Goal: Task Accomplishment & Management: Use online tool/utility

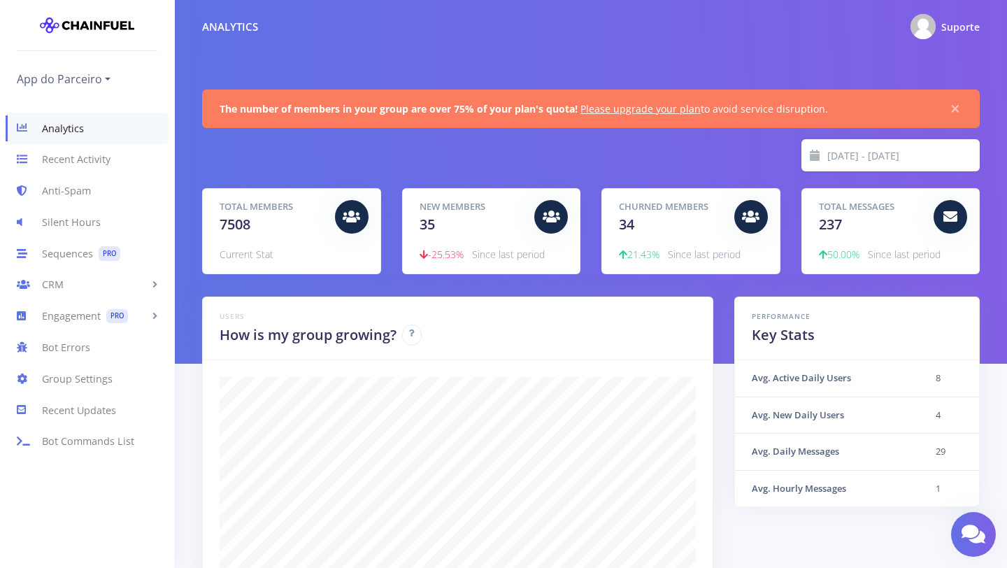
scroll to position [245, 743]
click at [128, 317] on link "Engagement PRO" at bounding box center [87, 316] width 174 height 31
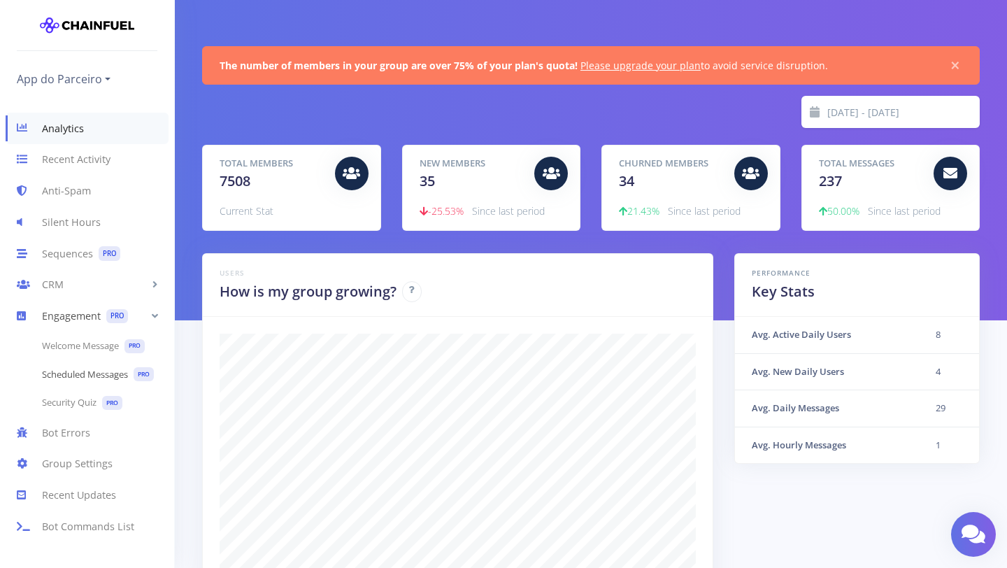
scroll to position [45, 0]
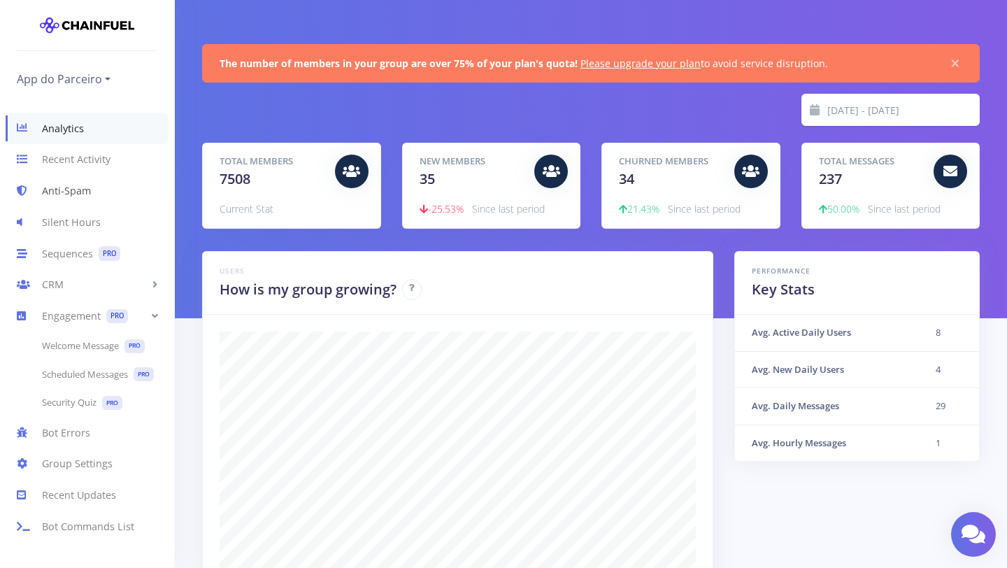
click at [81, 198] on link "Anti-Spam" at bounding box center [87, 191] width 174 height 31
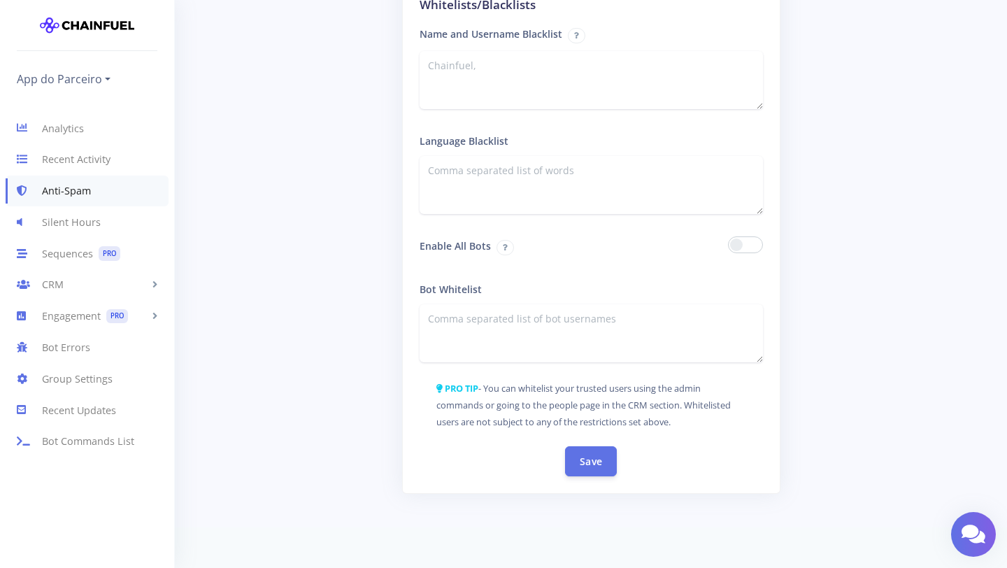
scroll to position [2329, 0]
click at [115, 287] on link "CRM" at bounding box center [87, 284] width 174 height 31
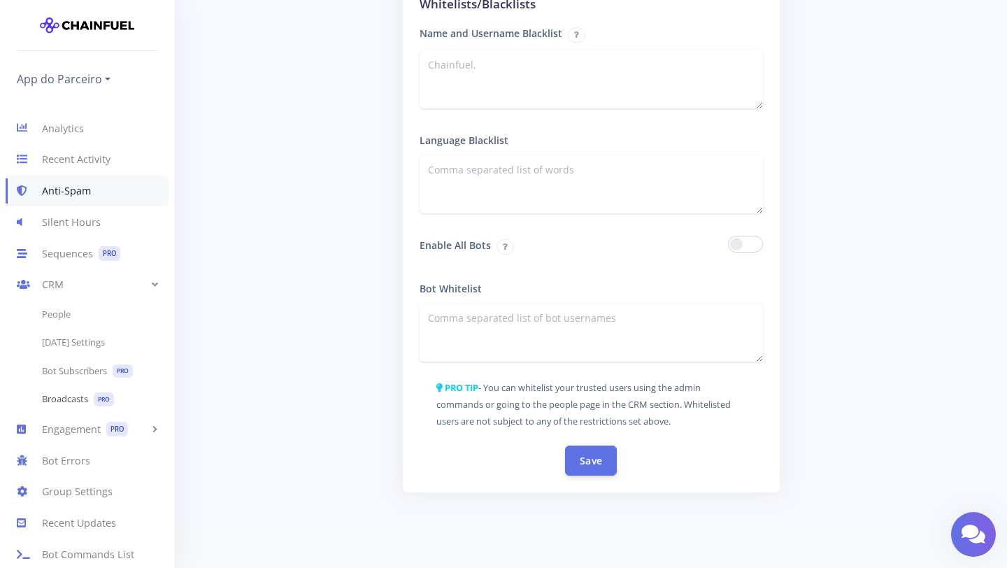
click at [103, 400] on span "PRO" at bounding box center [104, 399] width 20 height 14
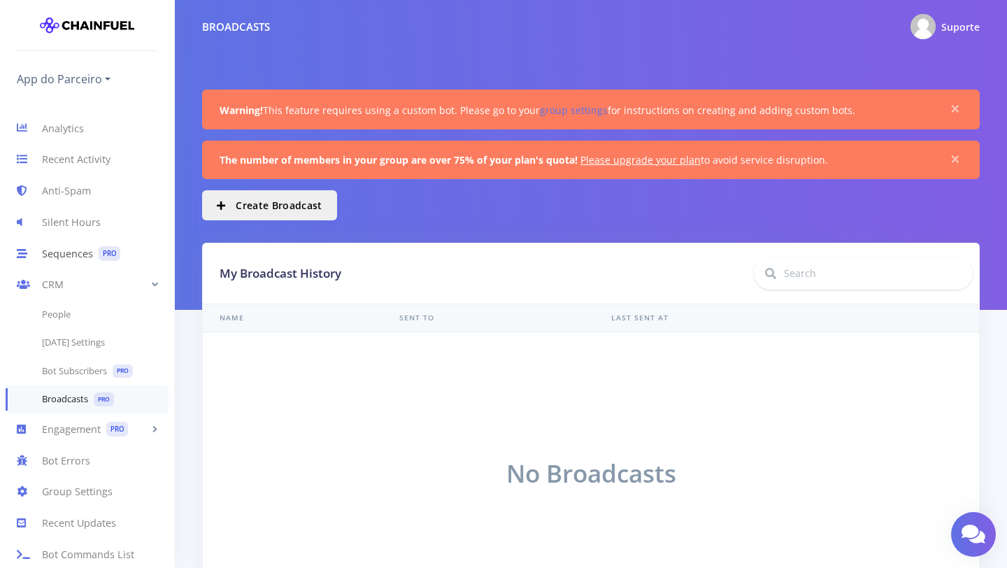
click at [87, 250] on link "Sequences PRO" at bounding box center [87, 253] width 174 height 31
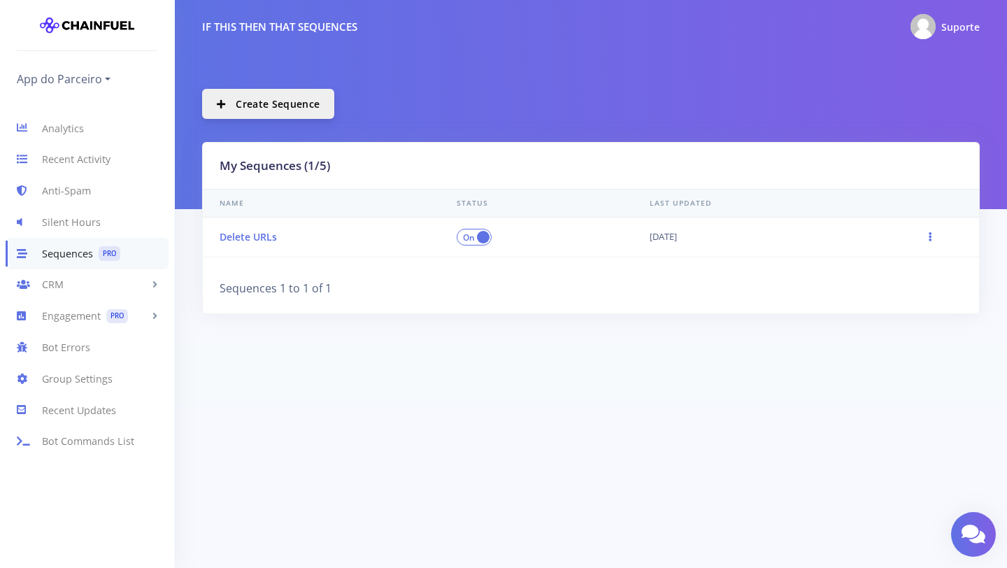
click at [253, 111] on button "Create Sequence" at bounding box center [268, 104] width 132 height 30
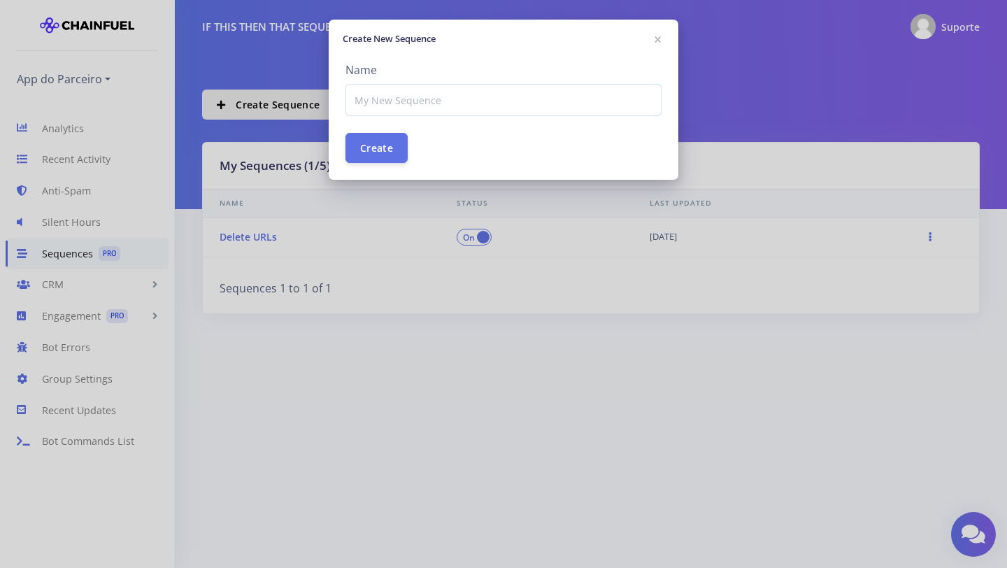
click at [406, 104] on input at bounding box center [503, 100] width 316 height 32
type input "Mercado Livre"
click at [618, 150] on div "Name Mercado Livre Create" at bounding box center [504, 121] width 350 height 118
click at [395, 150] on button "Create" at bounding box center [376, 147] width 62 height 30
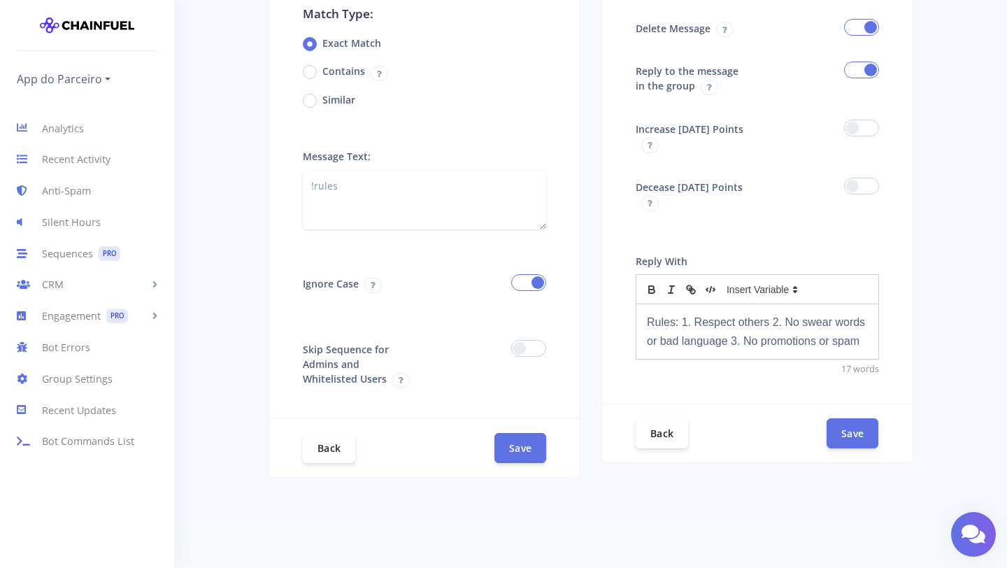
scroll to position [302, 0]
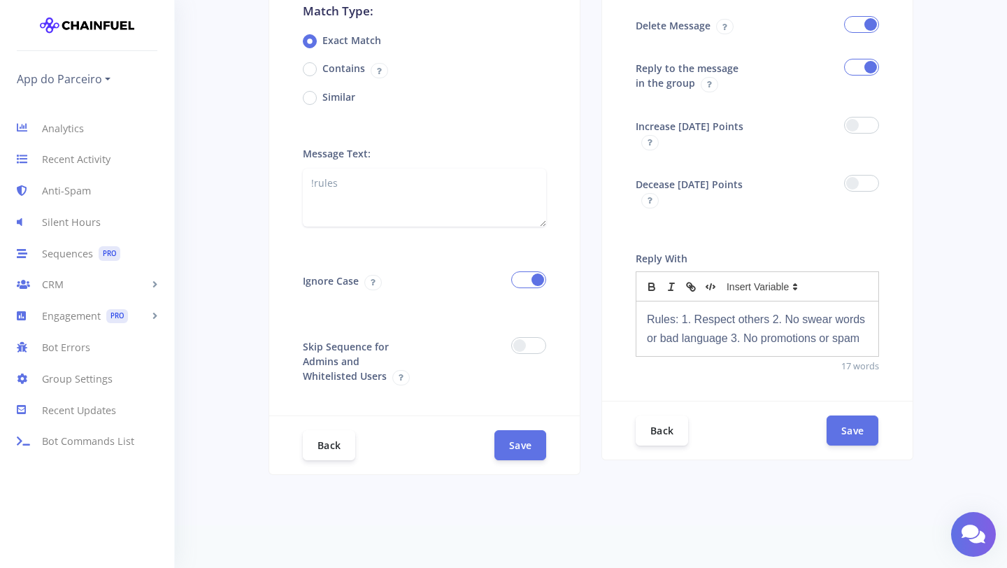
click at [698, 327] on p "Rules: 1. Respect others 2. No swear words or bad language 3. No promotions or …" at bounding box center [757, 329] width 221 height 38
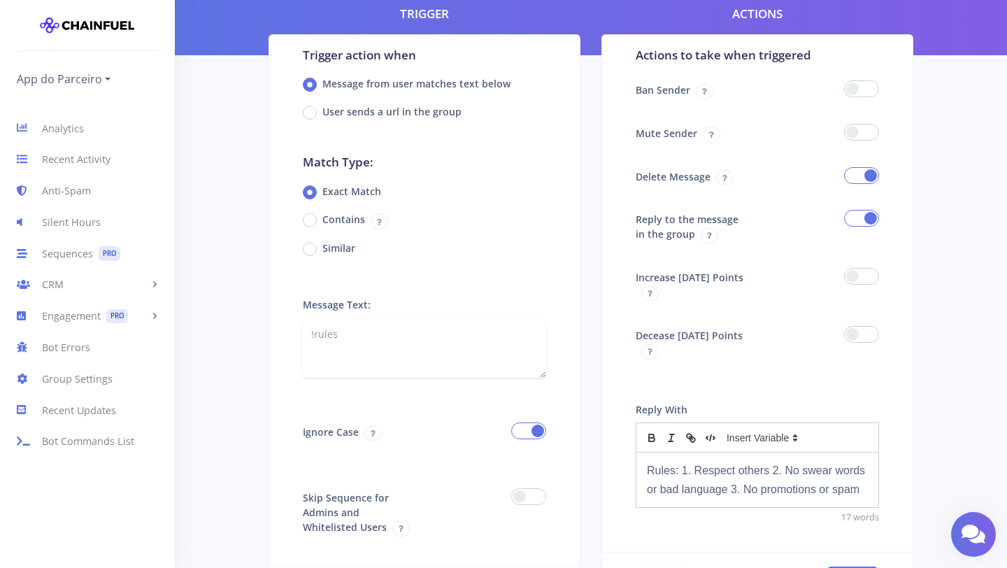
scroll to position [150, 0]
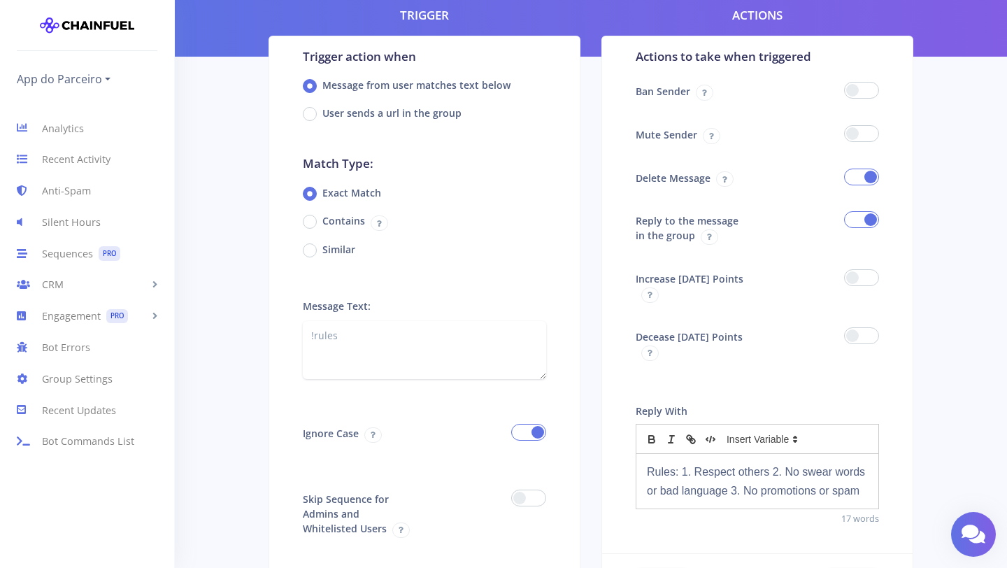
click at [526, 497] on span at bounding box center [528, 498] width 35 height 17
click at [0, 0] on input "checkbox" at bounding box center [0, 0] width 0 height 0
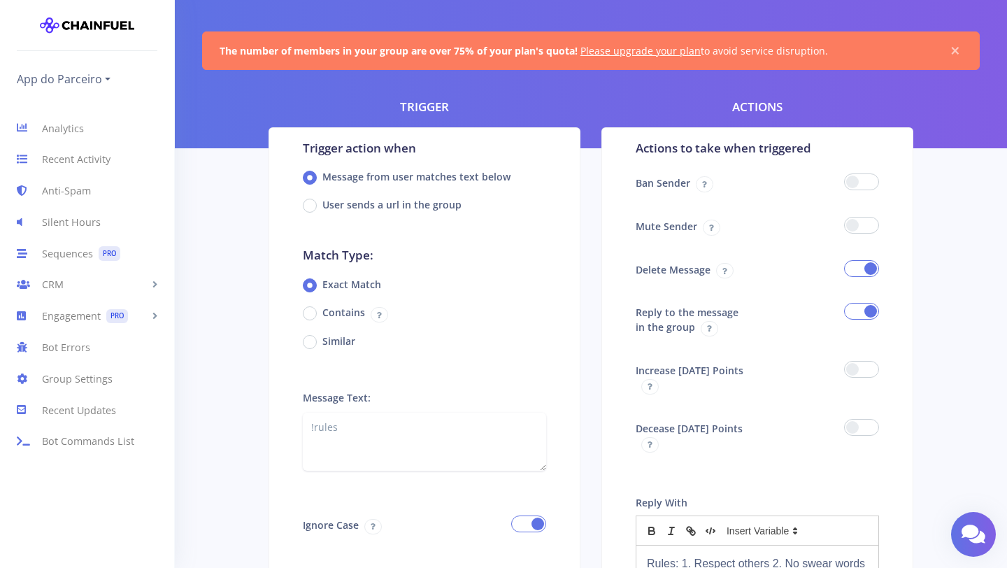
scroll to position [57, 0]
click at [869, 266] on span at bounding box center [861, 269] width 35 height 17
click at [0, 0] on input "checkbox" at bounding box center [0, 0] width 0 height 0
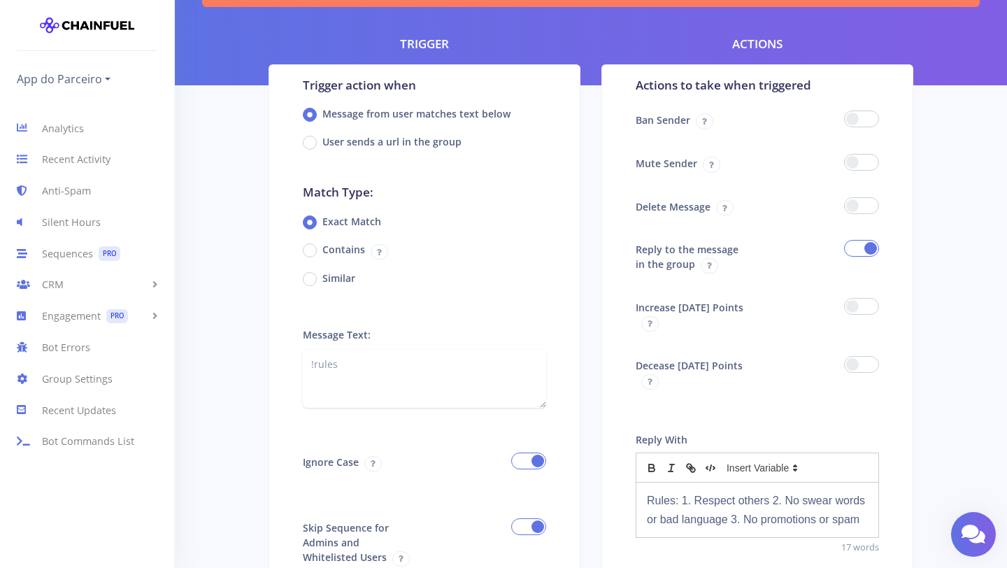
scroll to position [119, 0]
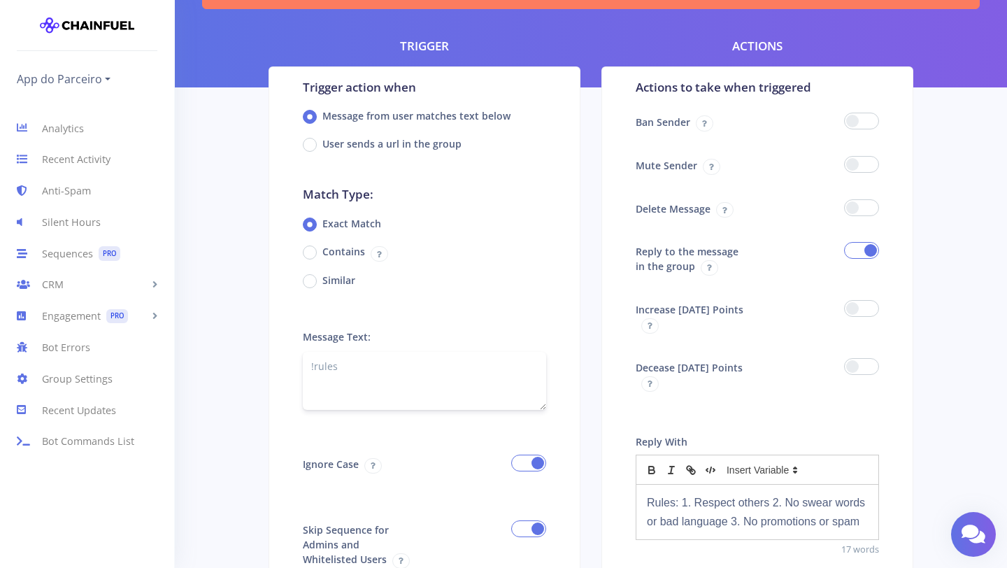
click at [378, 371] on textarea "!rules" at bounding box center [424, 381] width 243 height 58
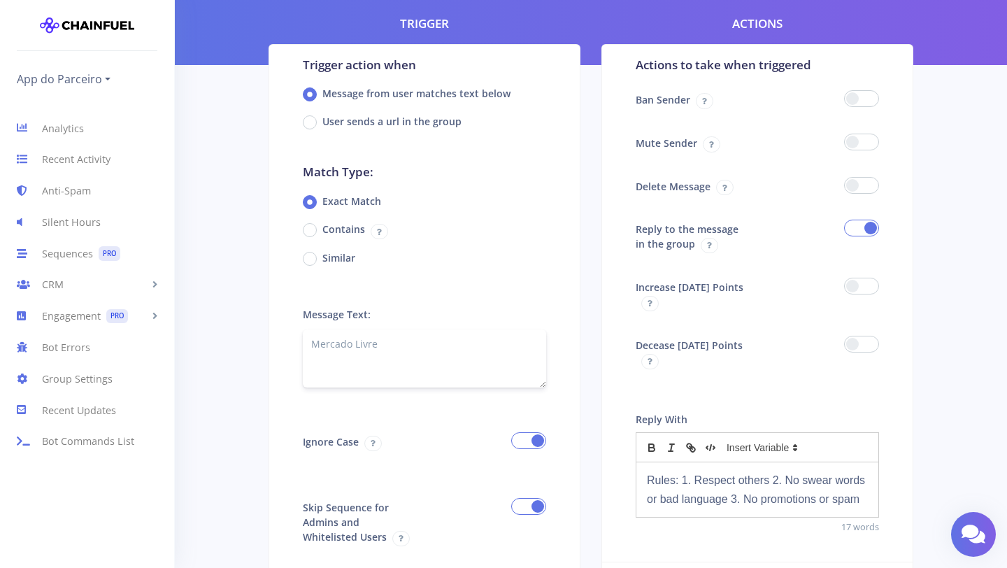
scroll to position [143, 0]
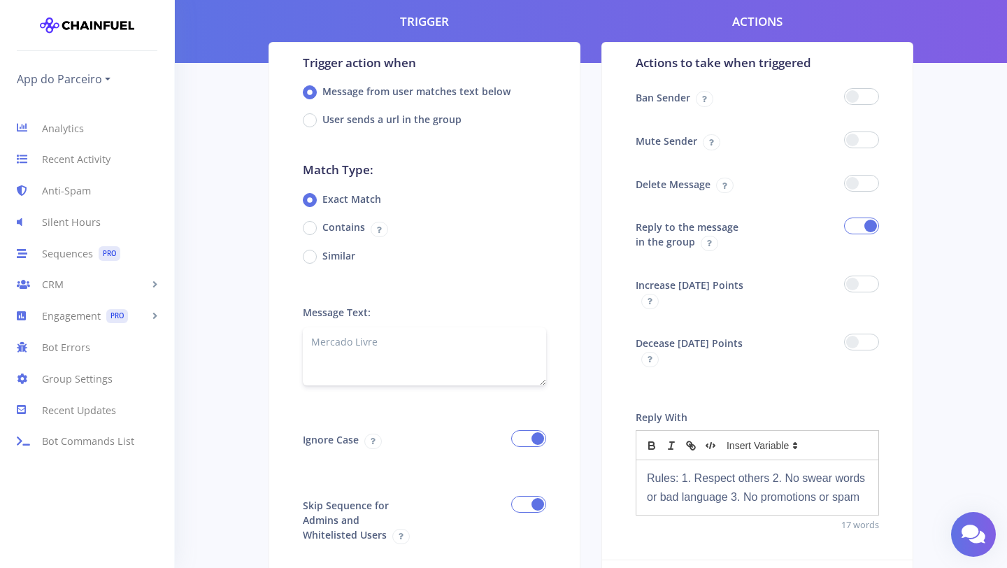
type textarea "Mercado Livre"
click at [322, 227] on label "Contains" at bounding box center [355, 228] width 66 height 17
click at [322, 227] on input "Contains" at bounding box center [326, 222] width 9 height 9
radio input "true"
click at [406, 343] on textarea "!rules" at bounding box center [424, 356] width 243 height 58
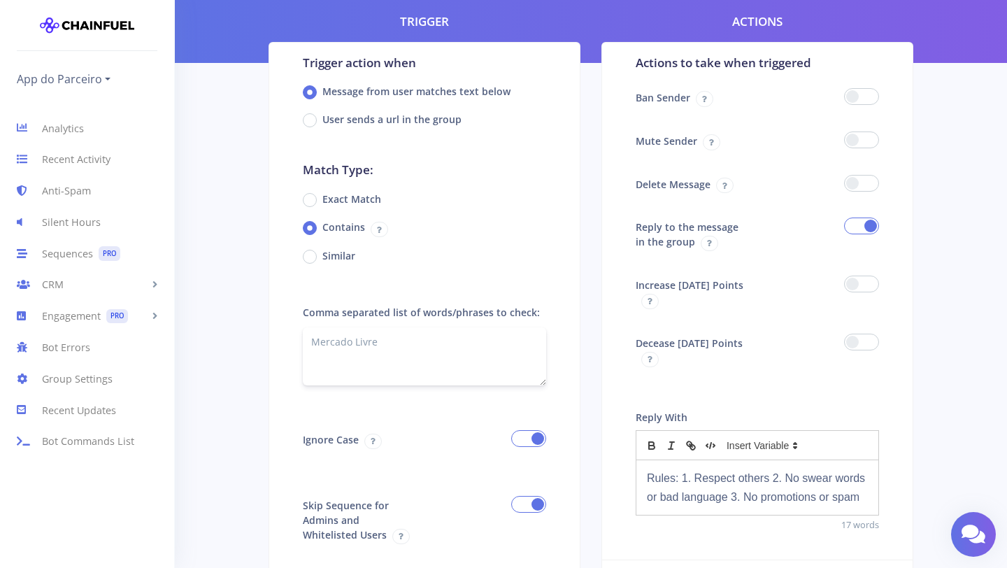
click at [406, 343] on textarea "!rules" at bounding box center [424, 356] width 243 height 58
click at [430, 341] on textarea "!rules" at bounding box center [424, 356] width 243 height 58
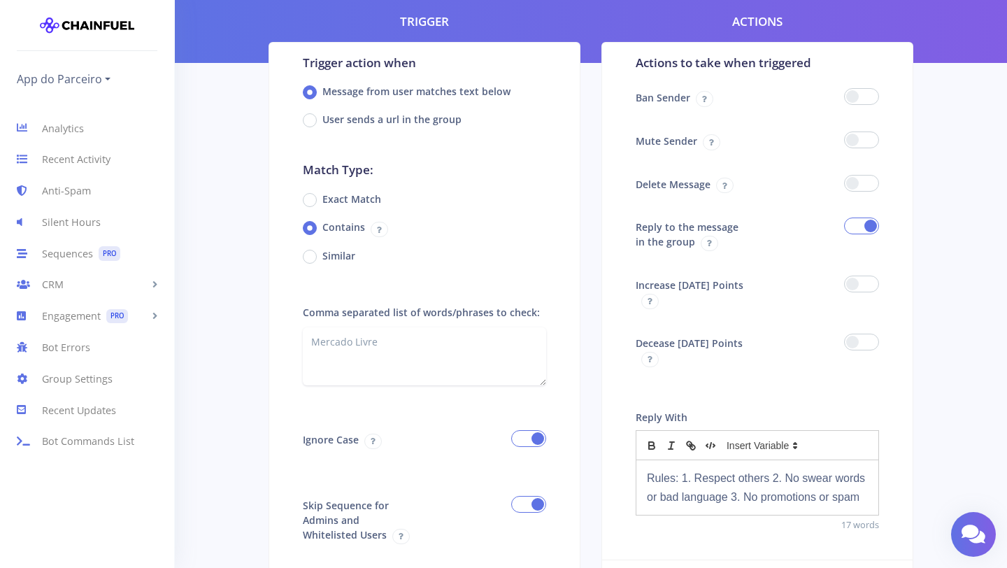
click at [725, 483] on p "Rules: 1. Respect others 2. No swear words or bad language 3. No promotions or …" at bounding box center [757, 488] width 221 height 38
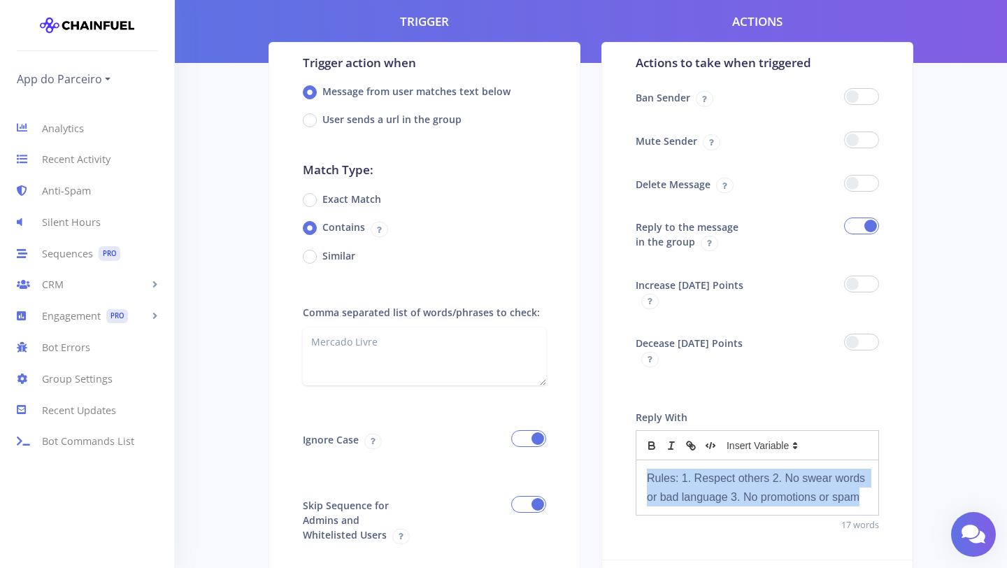
click at [725, 483] on p "Rules: 1. Respect others 2. No swear words or bad language 3. No promotions or …" at bounding box center [757, 488] width 221 height 38
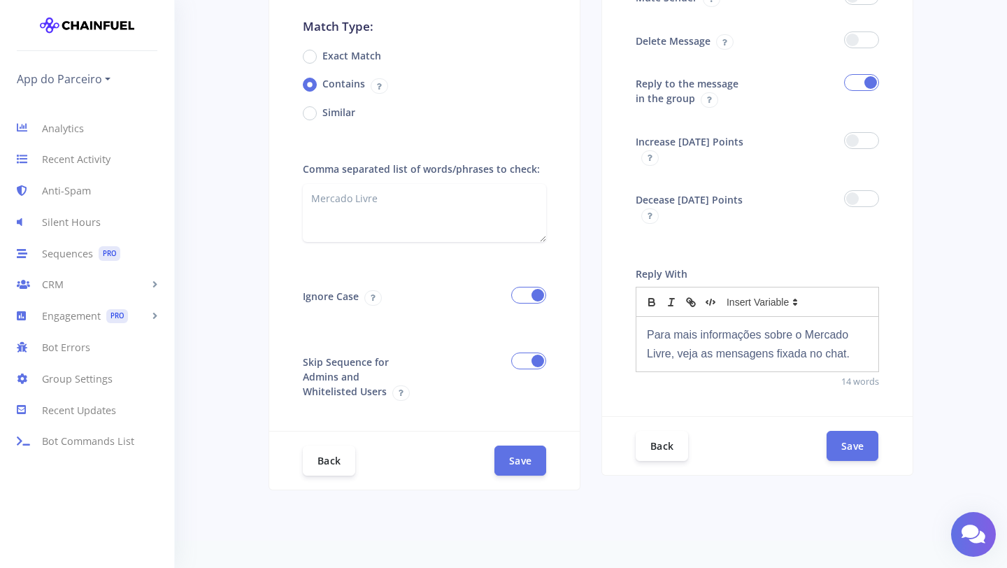
scroll to position [315, 0]
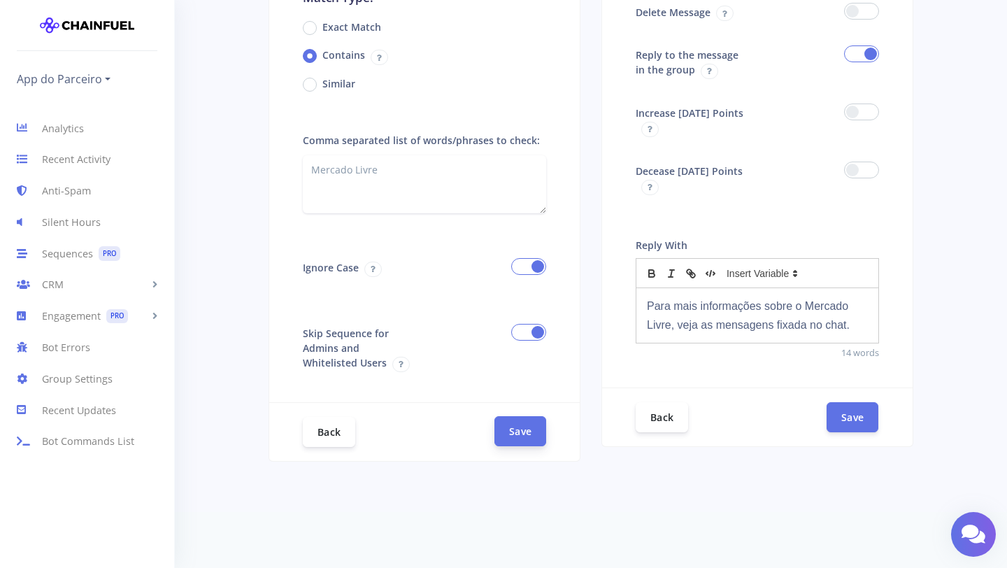
click at [522, 427] on button "Save" at bounding box center [520, 431] width 52 height 30
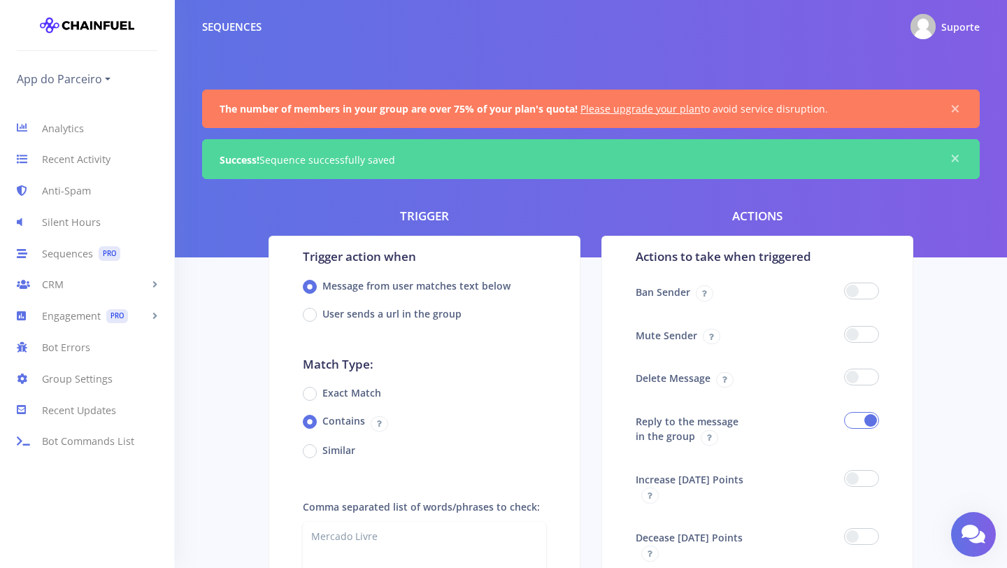
scroll to position [366, 0]
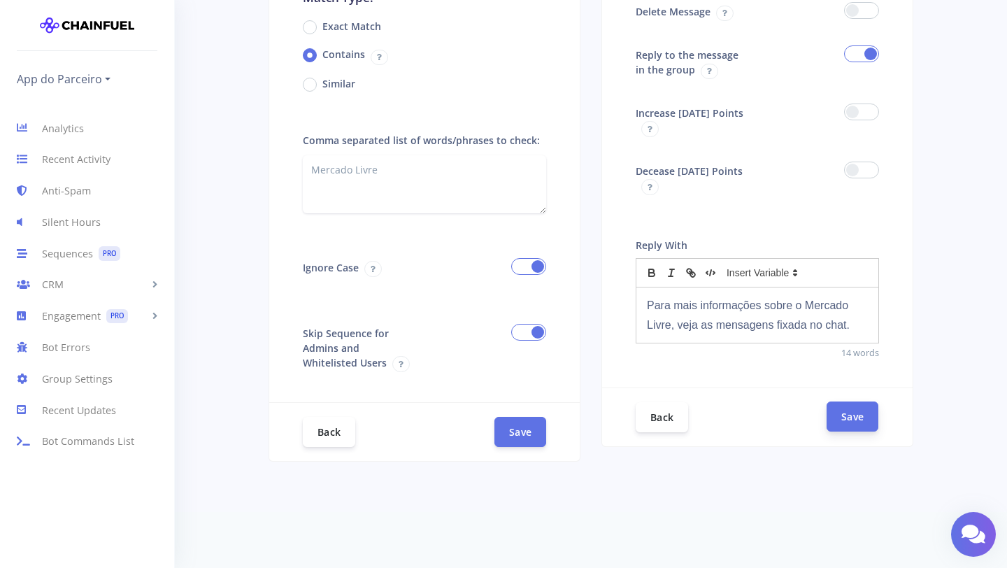
click at [857, 418] on button "Save" at bounding box center [853, 416] width 52 height 30
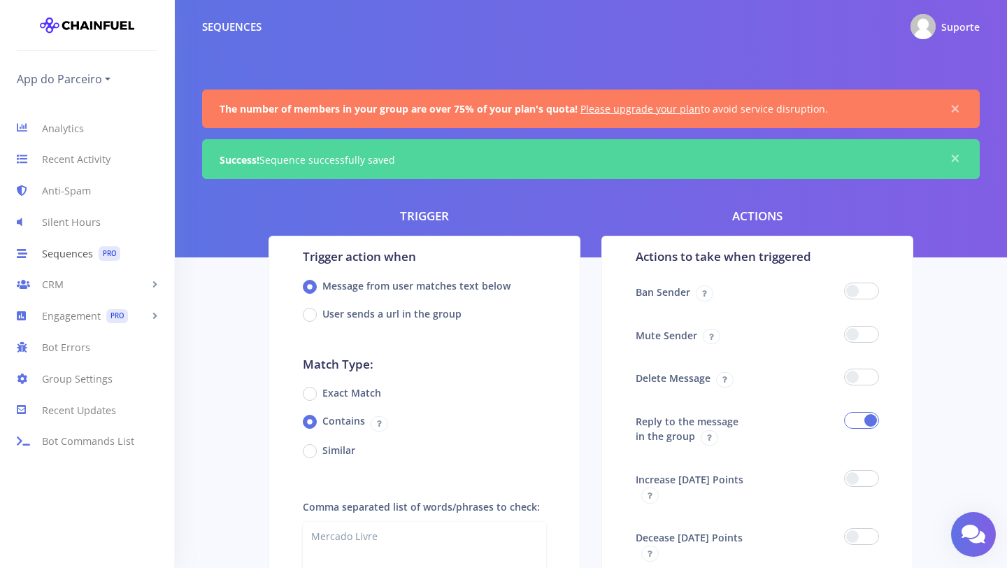
click at [84, 252] on link "Sequences PRO" at bounding box center [87, 253] width 174 height 31
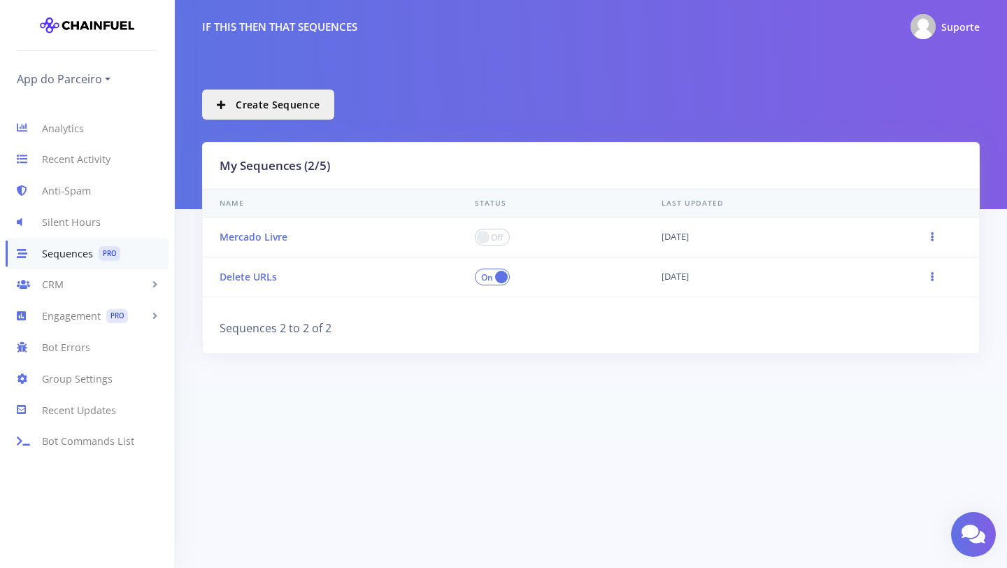
click at [500, 238] on span at bounding box center [492, 237] width 35 height 17
click at [0, 0] on input "checkbox" at bounding box center [0, 0] width 0 height 0
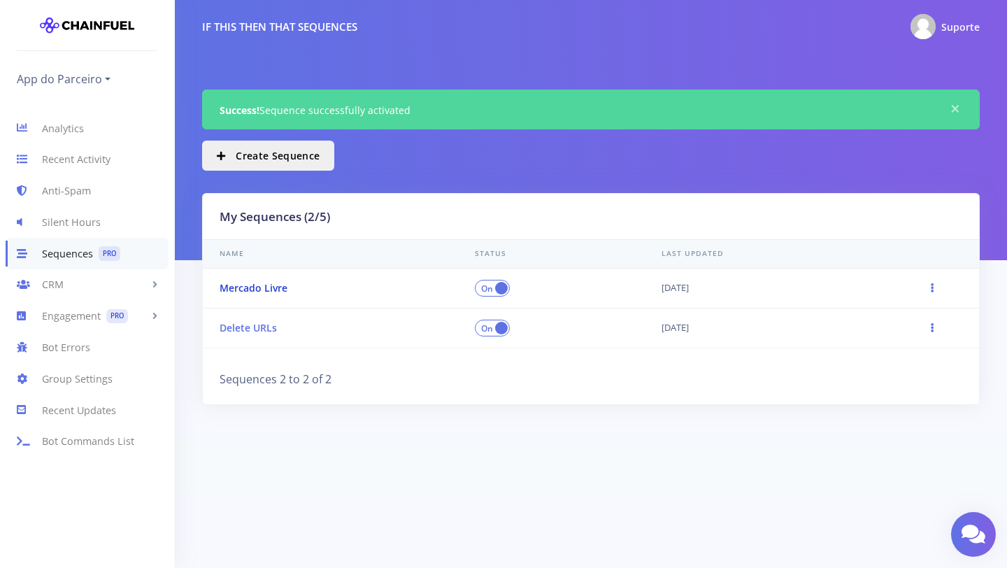
click at [270, 288] on link "Mercado Livre" at bounding box center [254, 287] width 68 height 13
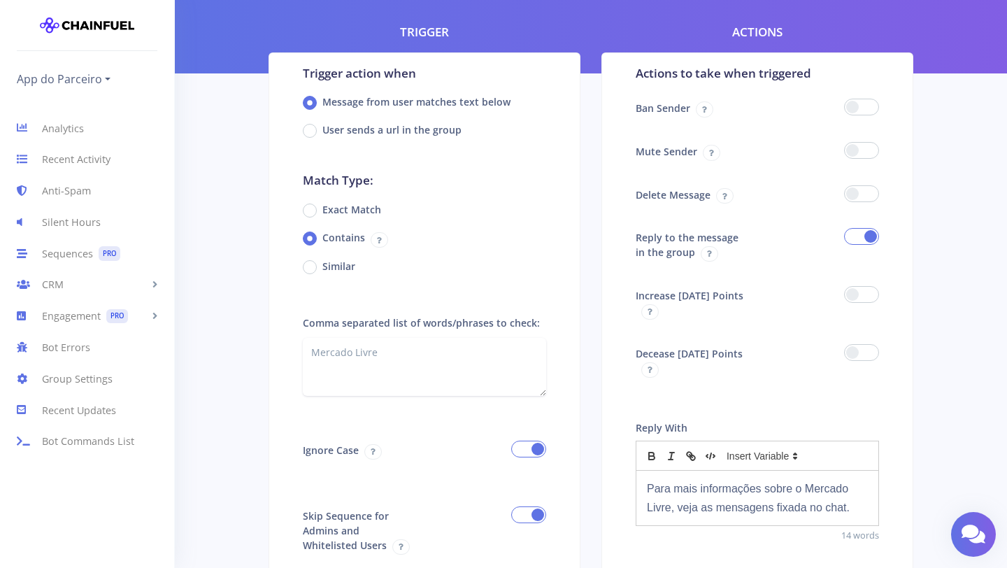
scroll to position [136, 0]
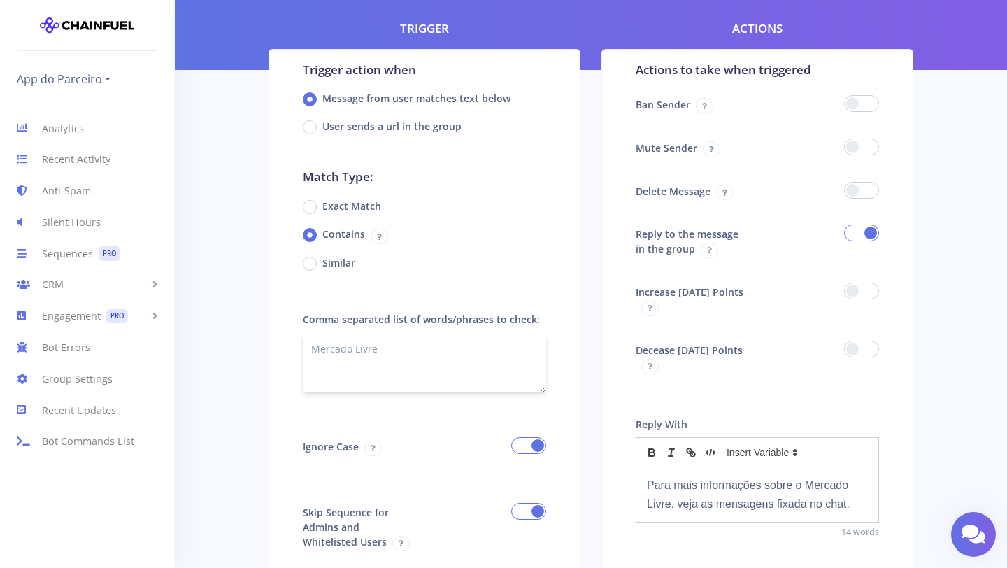
click at [358, 351] on textarea "Mercado Livre" at bounding box center [424, 363] width 243 height 58
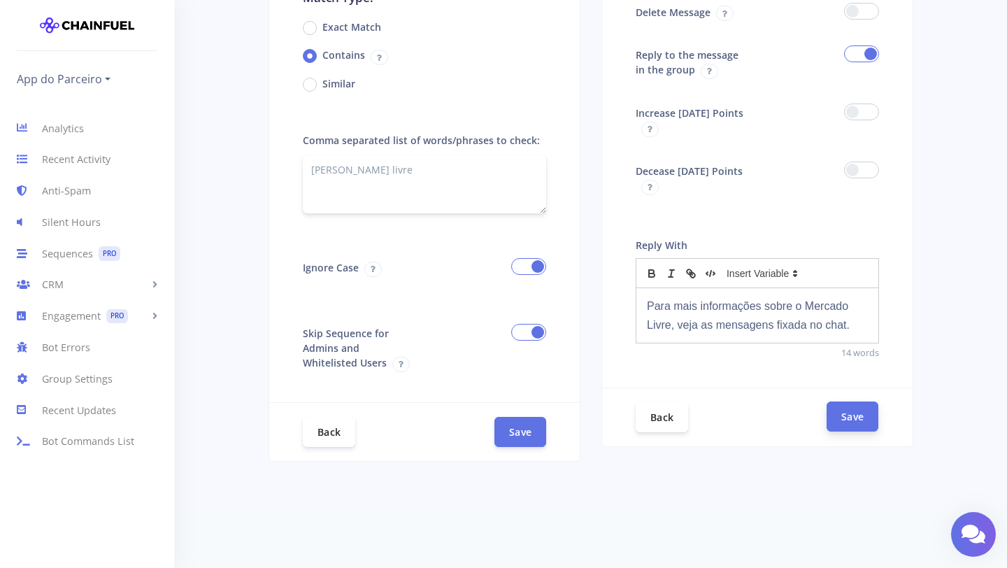
type textarea "[PERSON_NAME] livre"
click at [859, 420] on button "Save" at bounding box center [853, 416] width 52 height 30
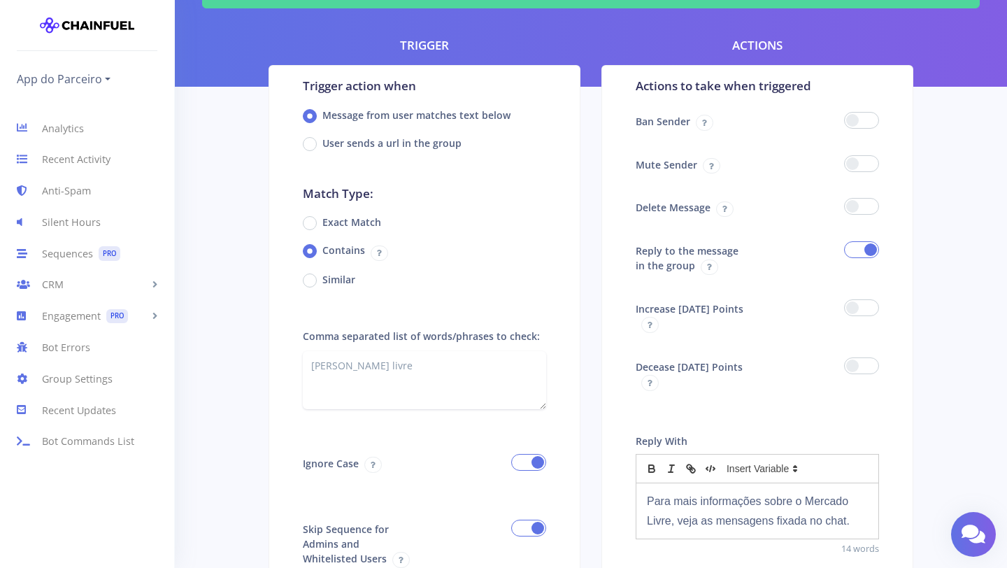
scroll to position [170, 0]
